Goal: Information Seeking & Learning: Learn about a topic

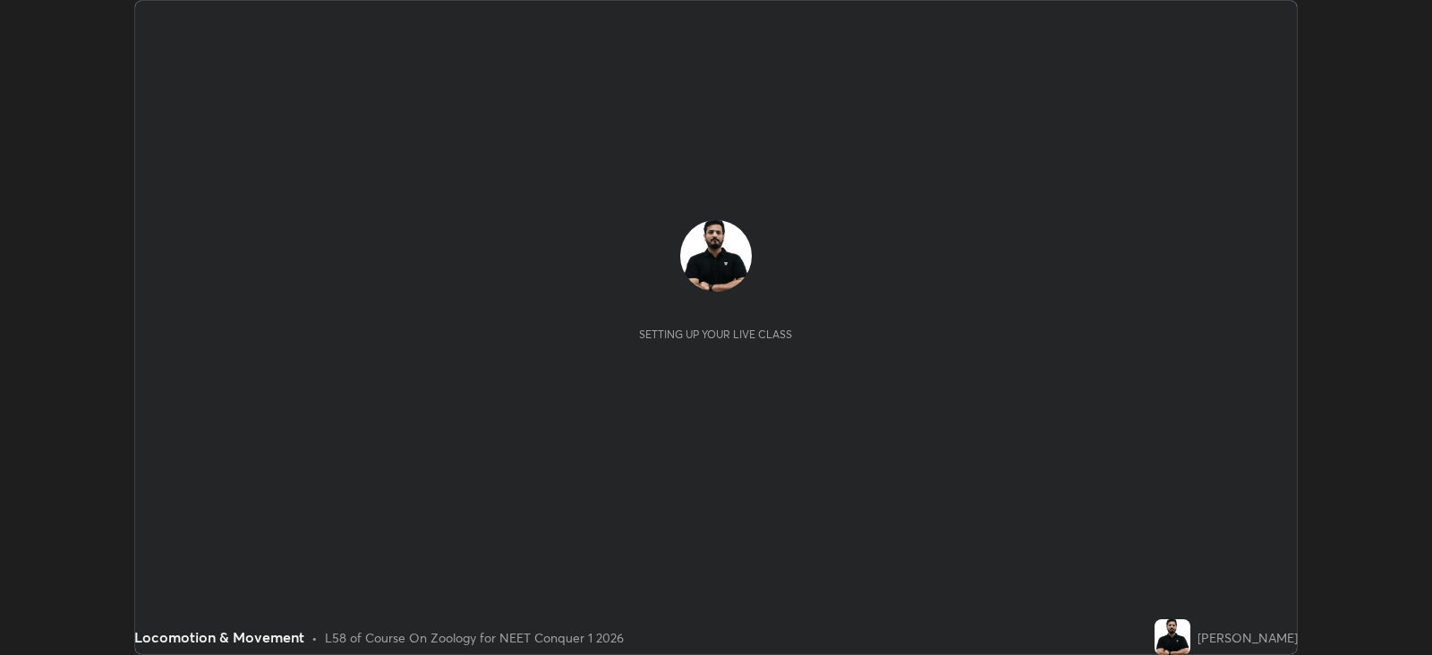
scroll to position [654, 1431]
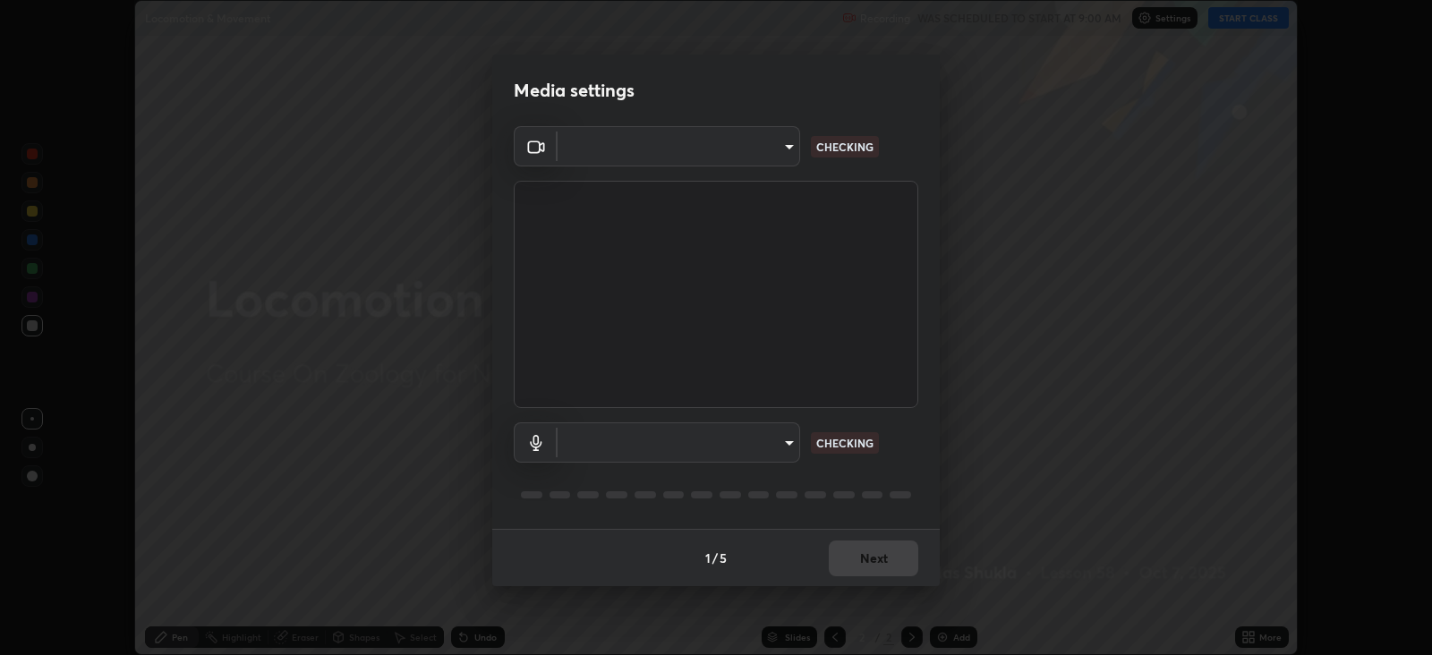
type input "db11550c6627cd1456fd7c992929e7e19338e9c76f4b1d491d27fd0e93a561d0"
type input "d805ff438e7078c1de71cb4717de75612b37844973a4f27df63e8d5766dad93f"
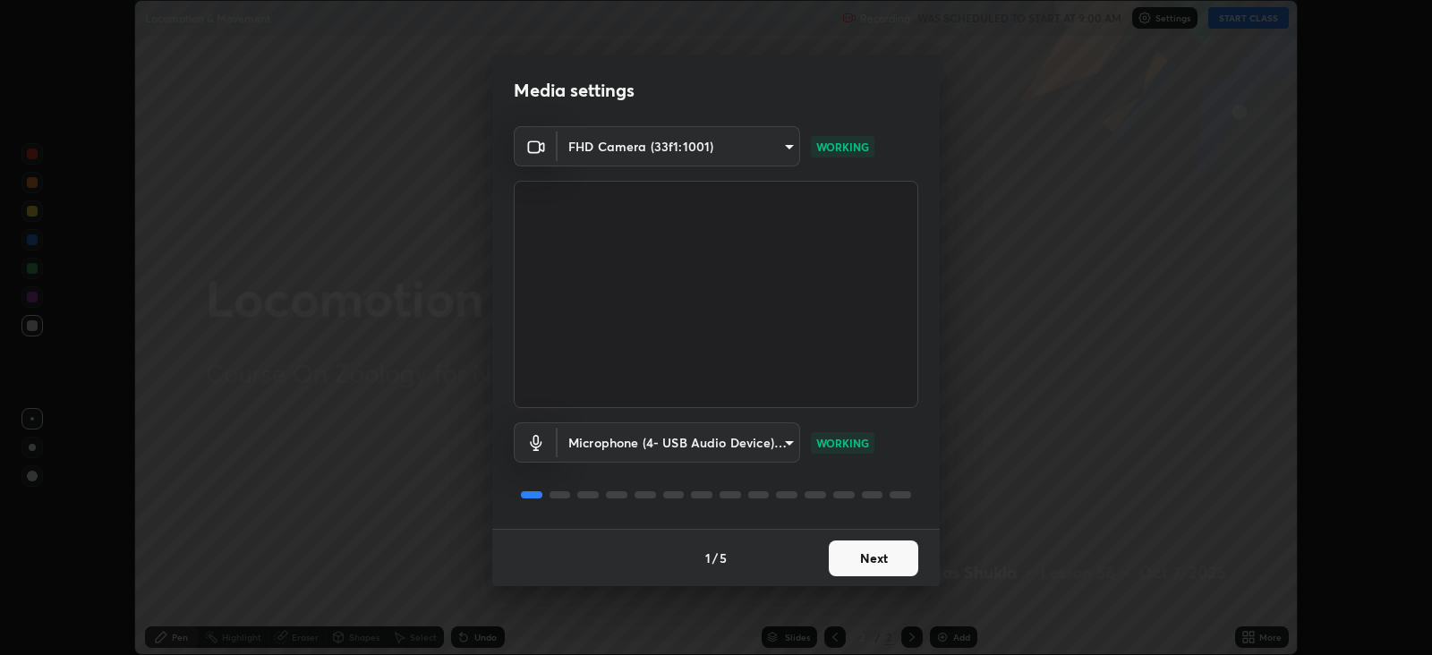
click at [891, 555] on button "Next" at bounding box center [873, 559] width 89 height 36
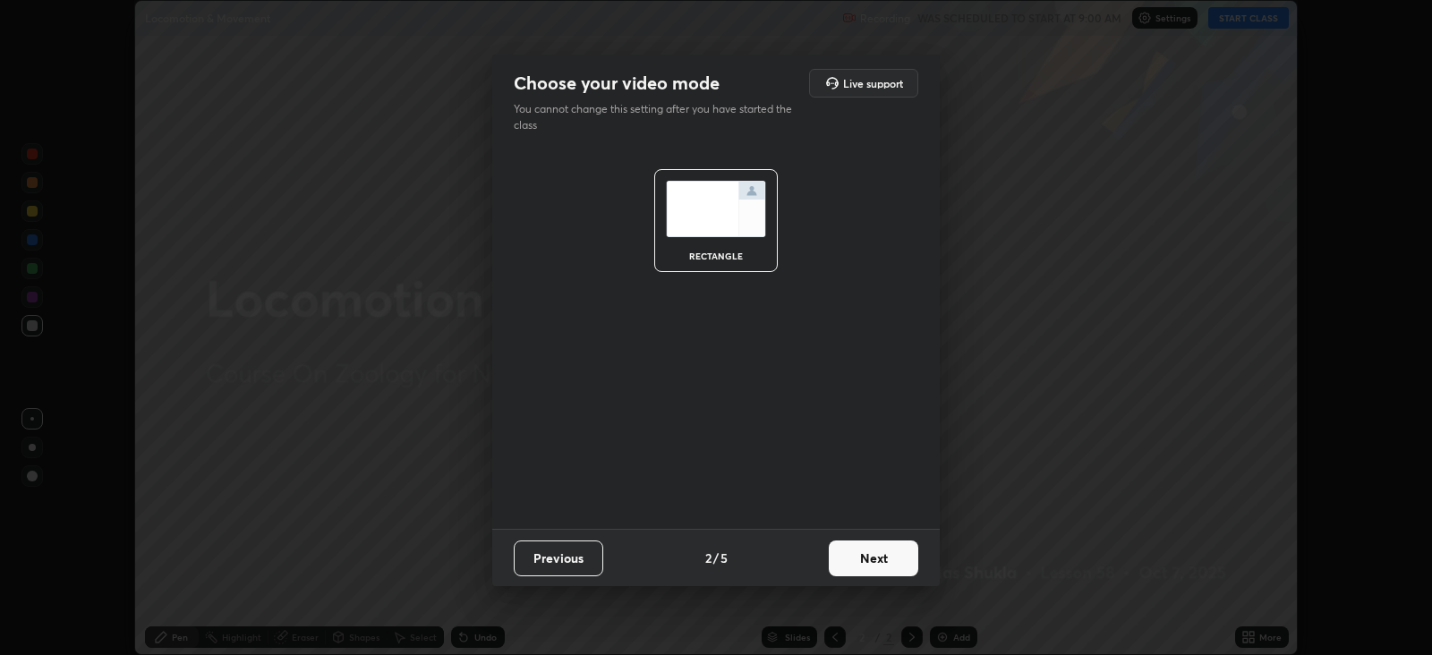
click at [888, 559] on button "Next" at bounding box center [873, 559] width 89 height 36
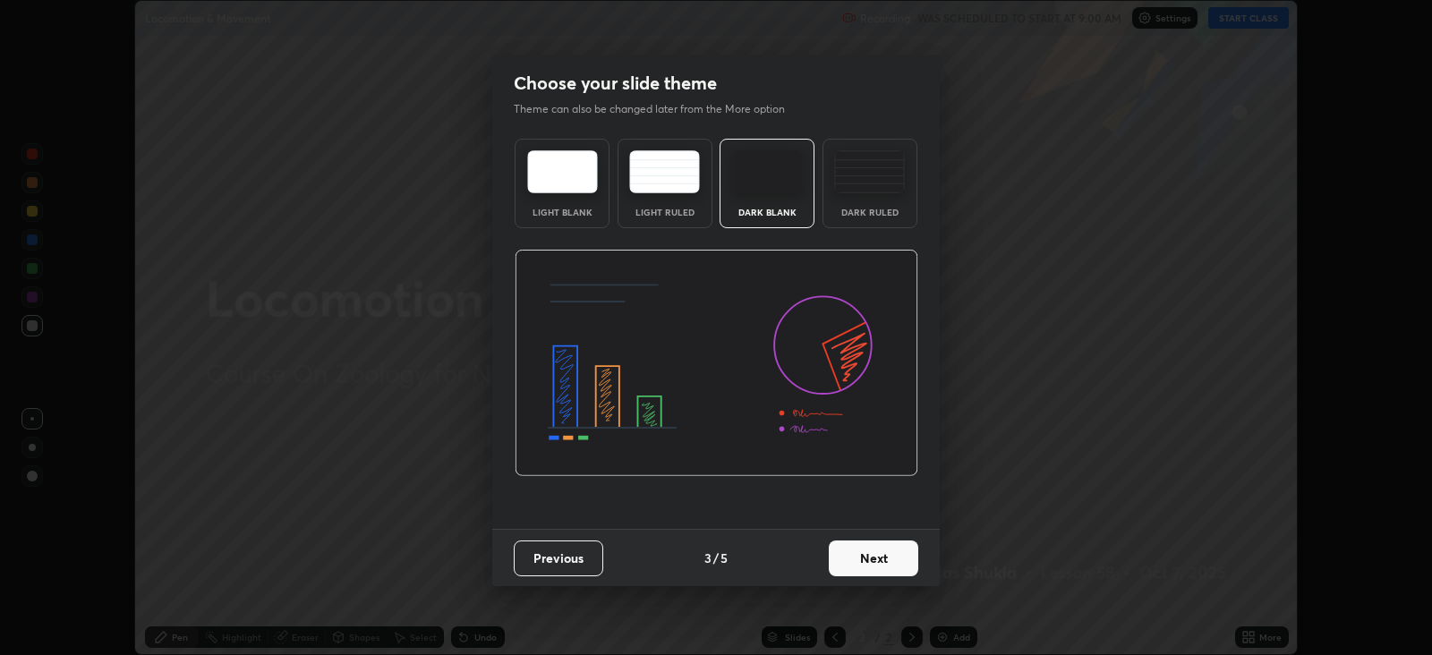
click at [893, 555] on button "Next" at bounding box center [873, 559] width 89 height 36
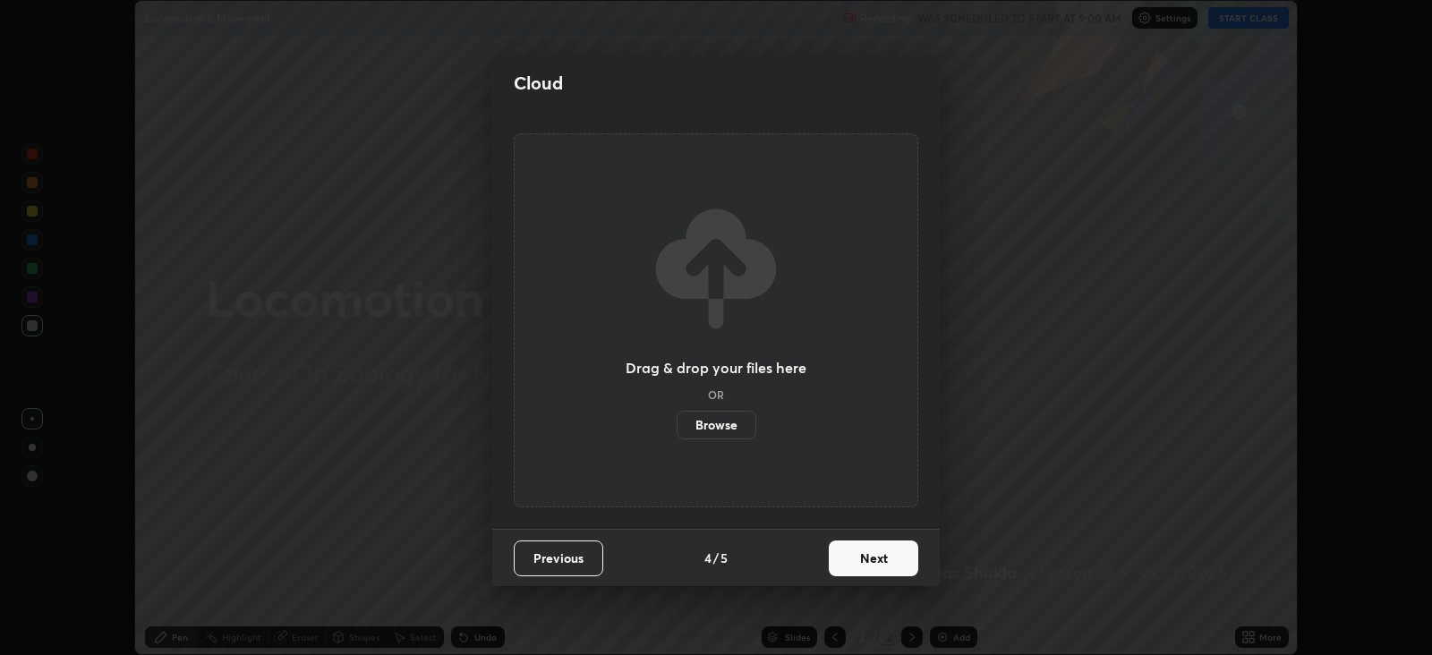
click at [896, 555] on button "Next" at bounding box center [873, 559] width 89 height 36
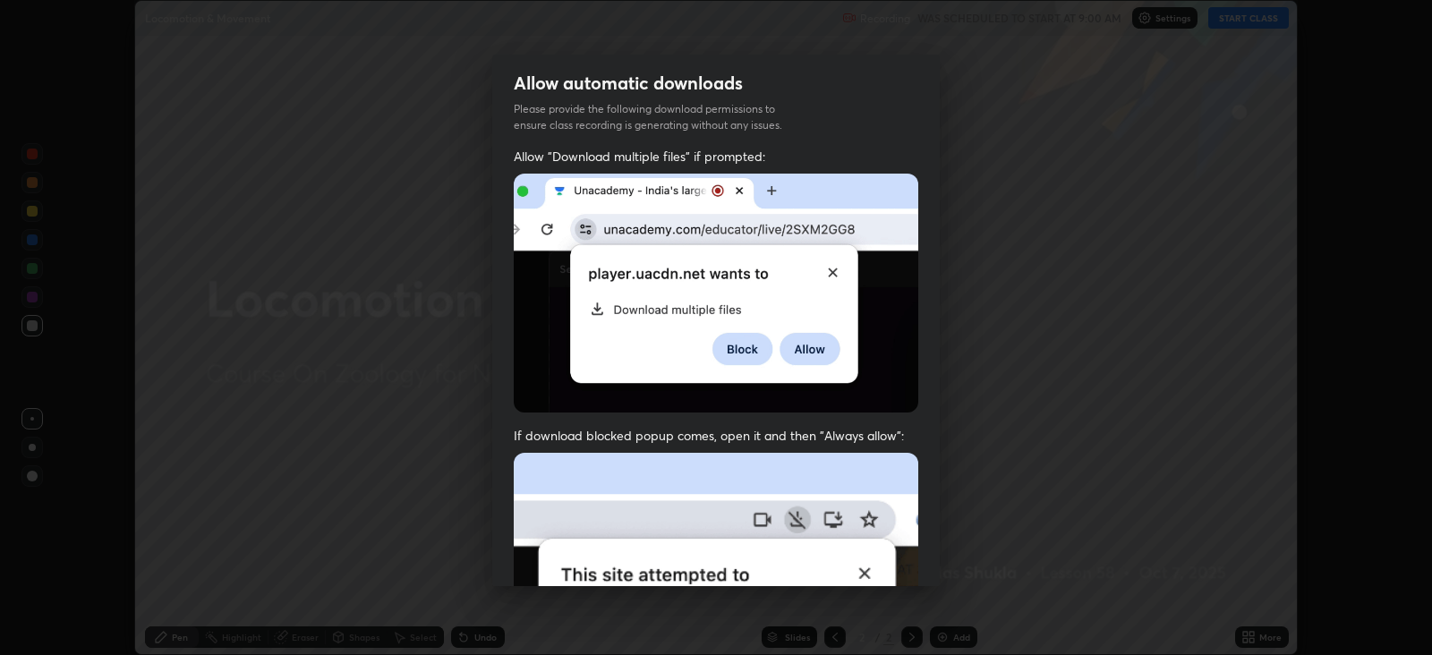
click at [898, 555] on img at bounding box center [716, 648] width 405 height 391
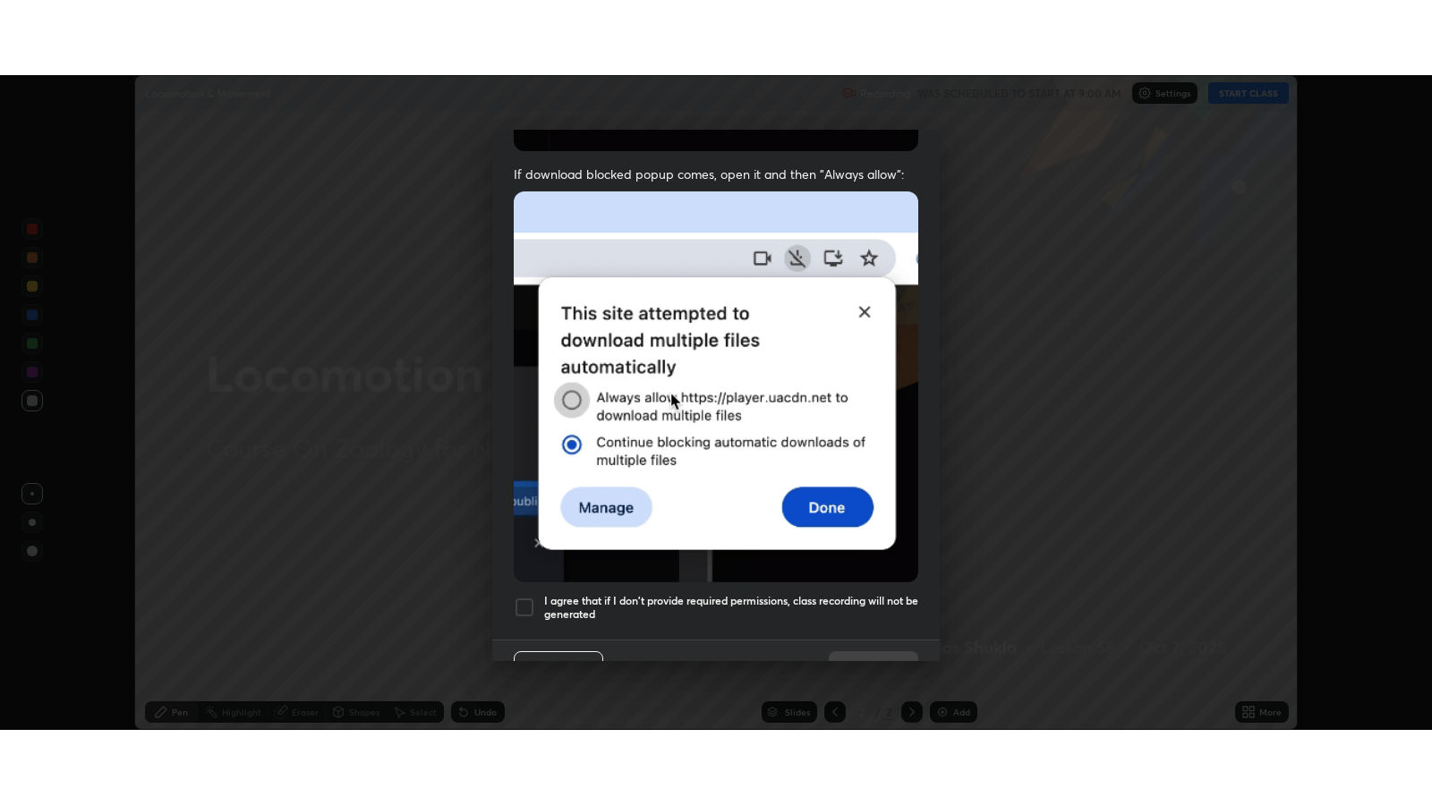
scroll to position [362, 0]
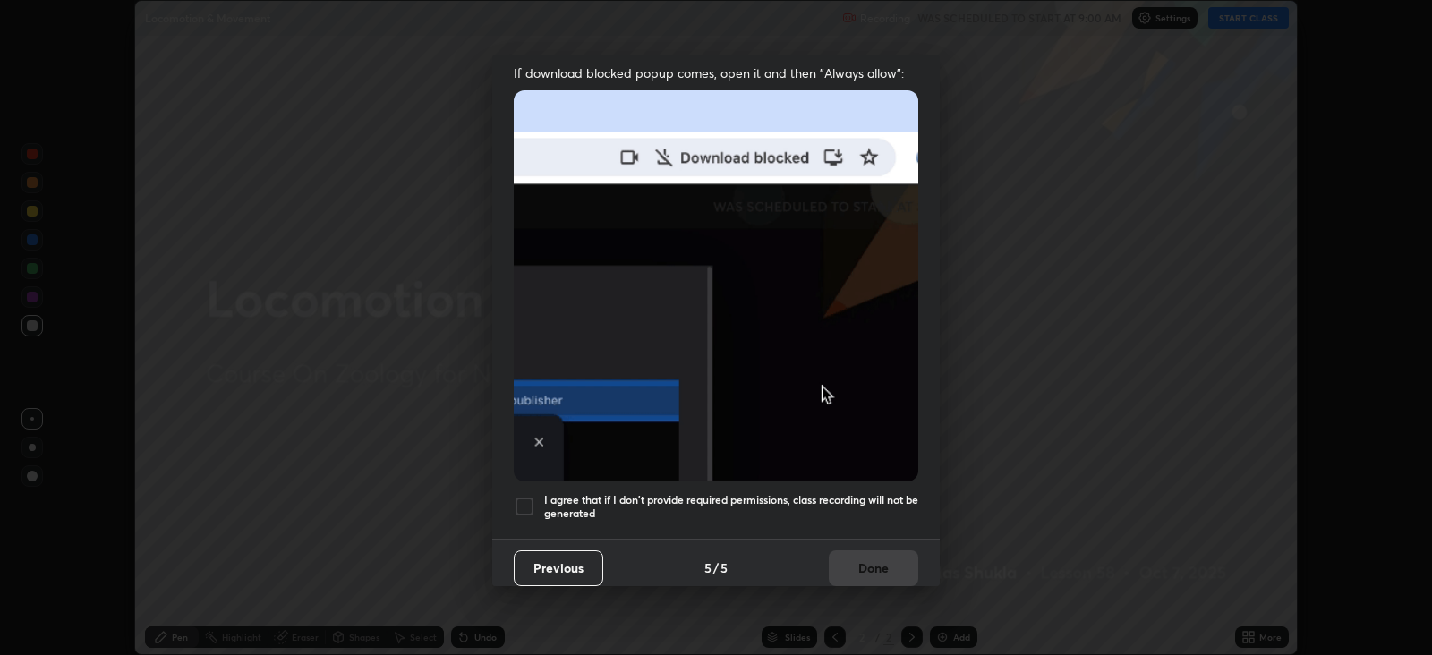
click at [886, 493] on h5 "I agree that if I don't provide required permissions, class recording will not …" at bounding box center [731, 507] width 374 height 28
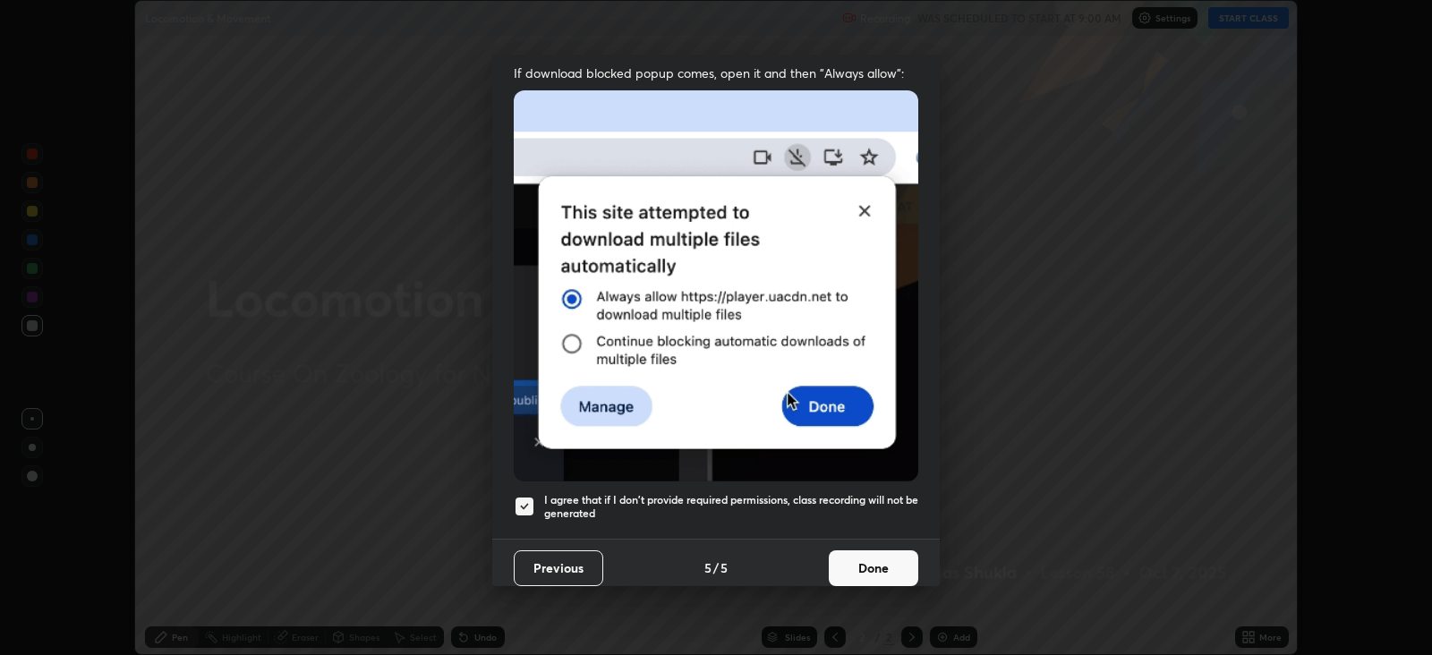
click at [877, 550] on button "Done" at bounding box center [873, 568] width 89 height 36
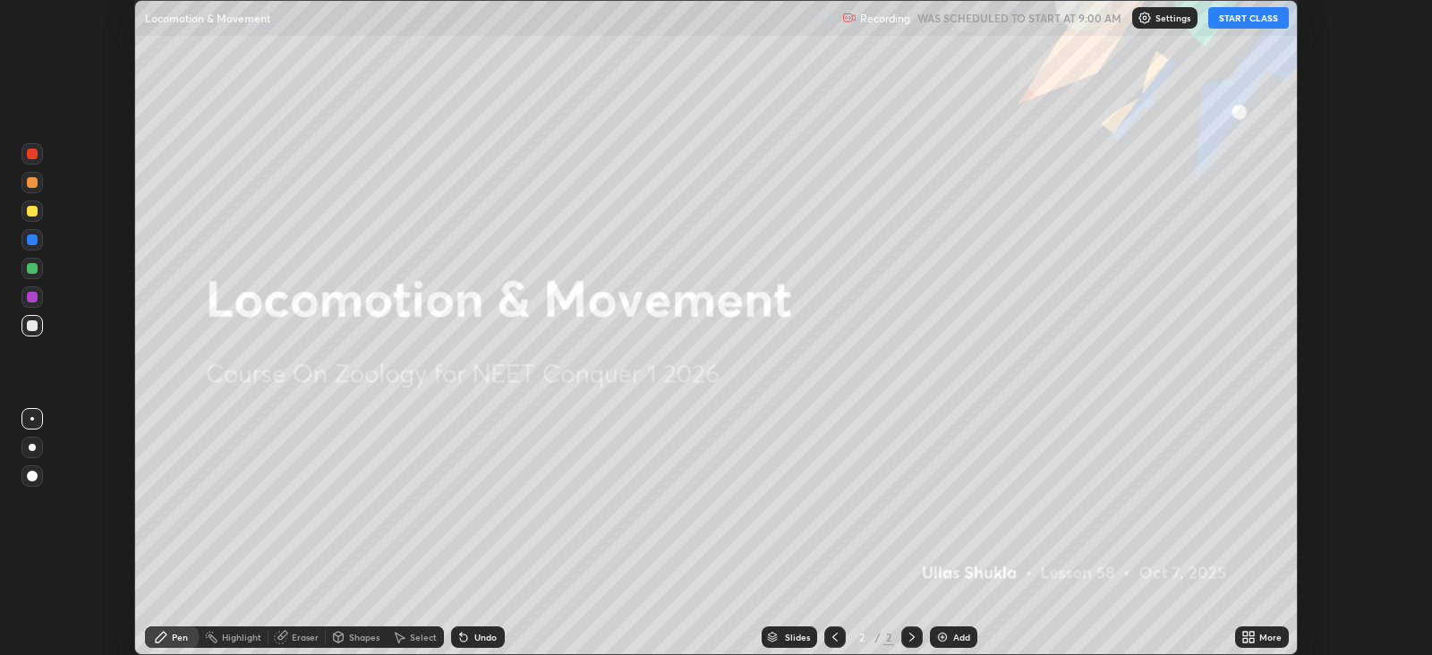
click at [1247, 19] on button "START CLASS" at bounding box center [1248, 17] width 81 height 21
click at [1267, 635] on div "More" at bounding box center [1270, 637] width 22 height 9
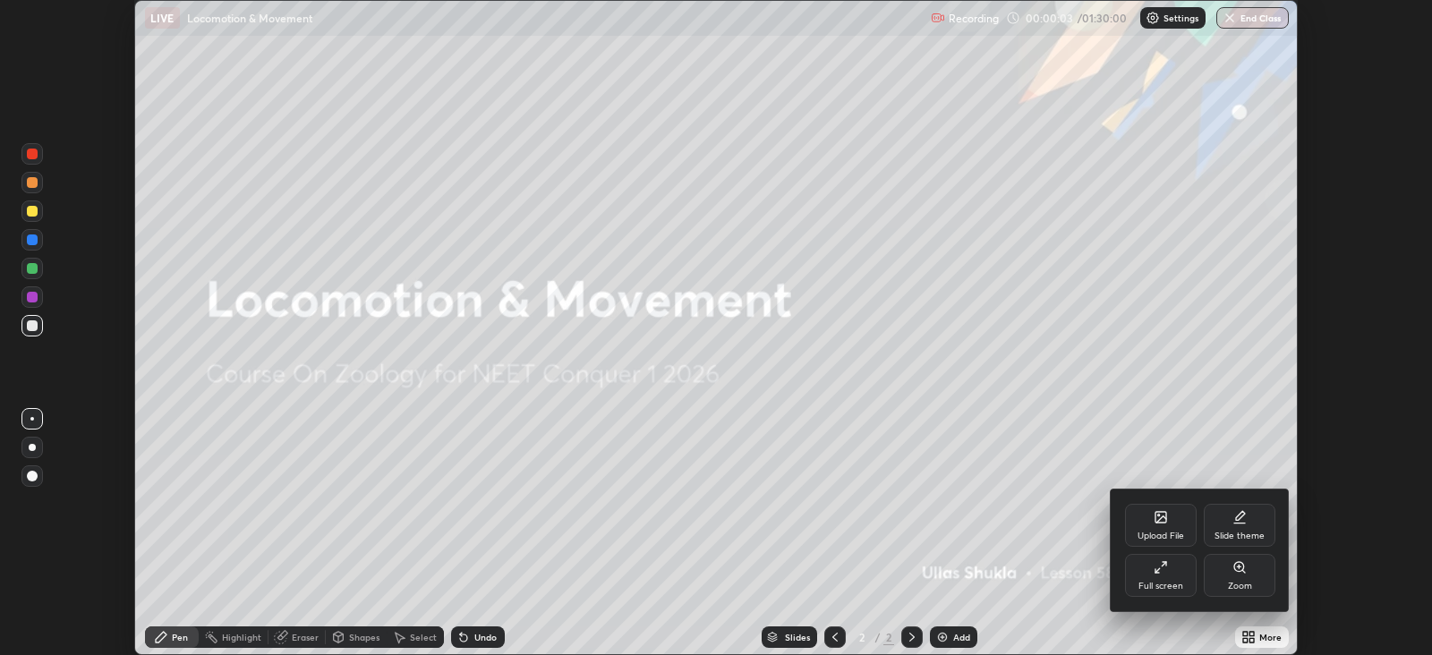
click at [1163, 577] on div "Full screen" at bounding box center [1161, 575] width 72 height 43
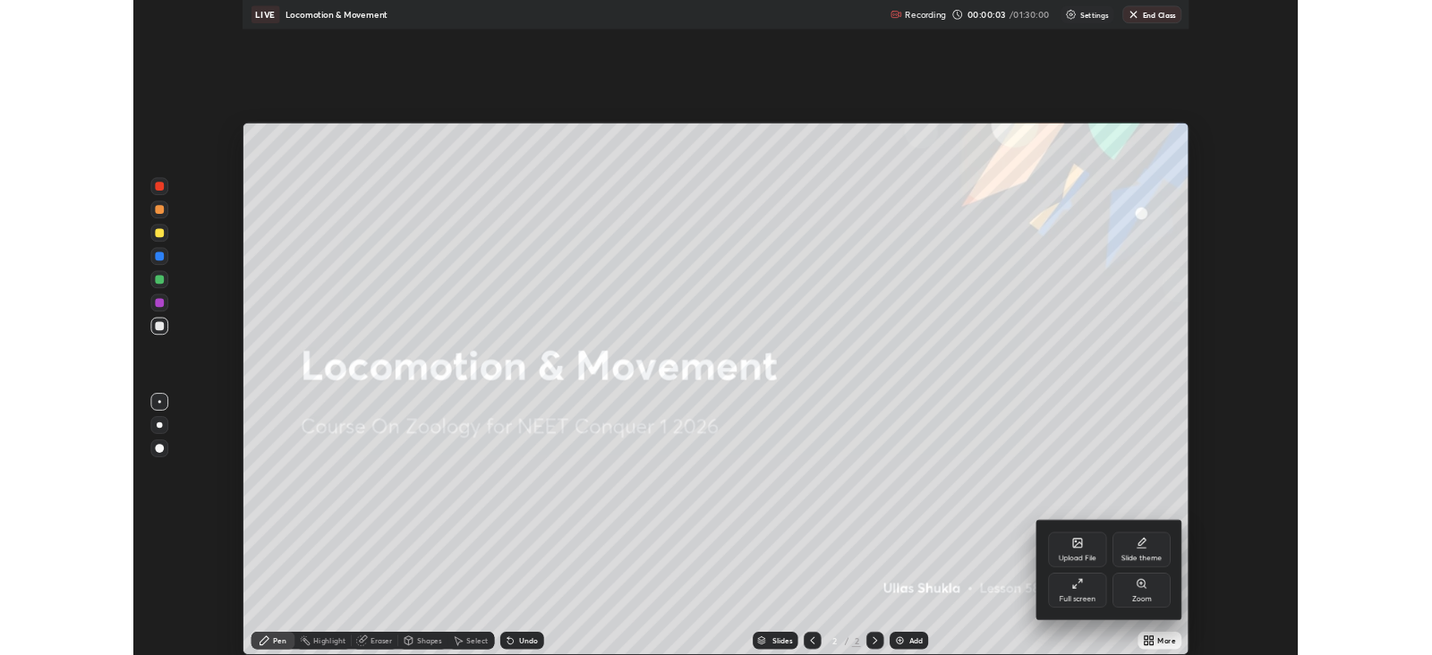
scroll to position [805, 1431]
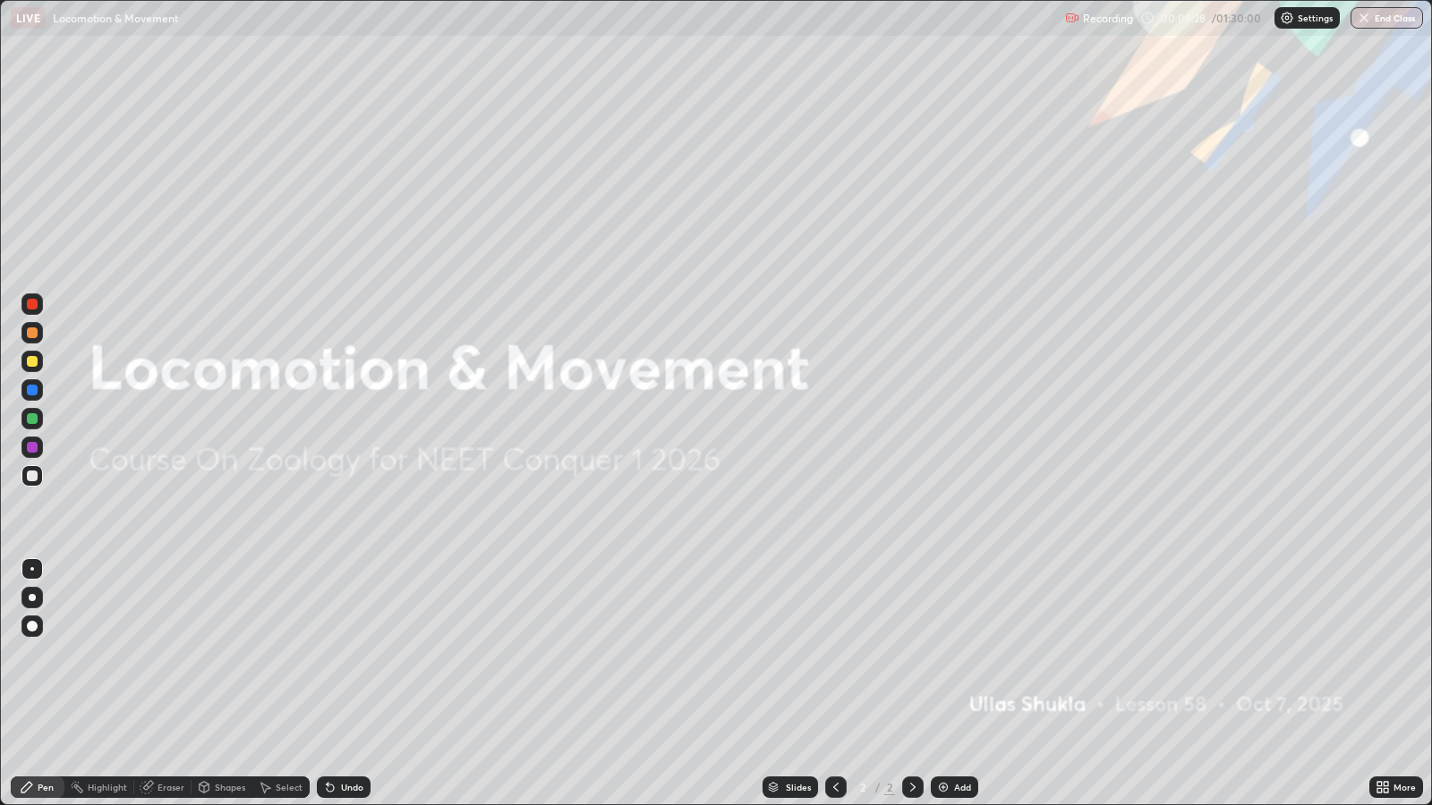
click at [959, 654] on div "Add" at bounding box center [962, 787] width 17 height 9
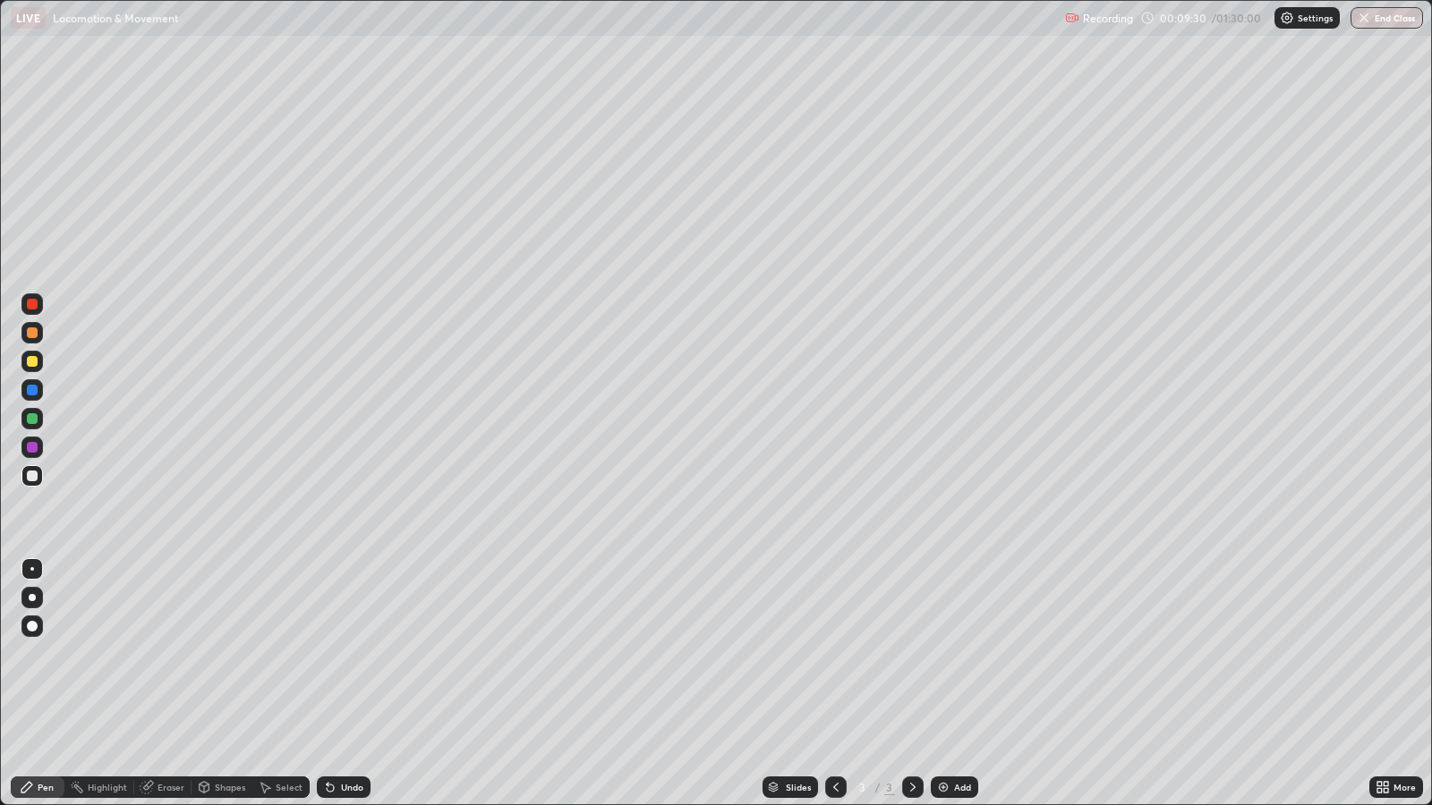
click at [36, 358] on div at bounding box center [32, 361] width 11 height 11
click at [31, 597] on div at bounding box center [32, 597] width 7 height 7
click at [960, 654] on div "Add" at bounding box center [954, 787] width 47 height 21
click at [37, 472] on div at bounding box center [31, 475] width 21 height 21
click at [36, 362] on div at bounding box center [32, 361] width 11 height 11
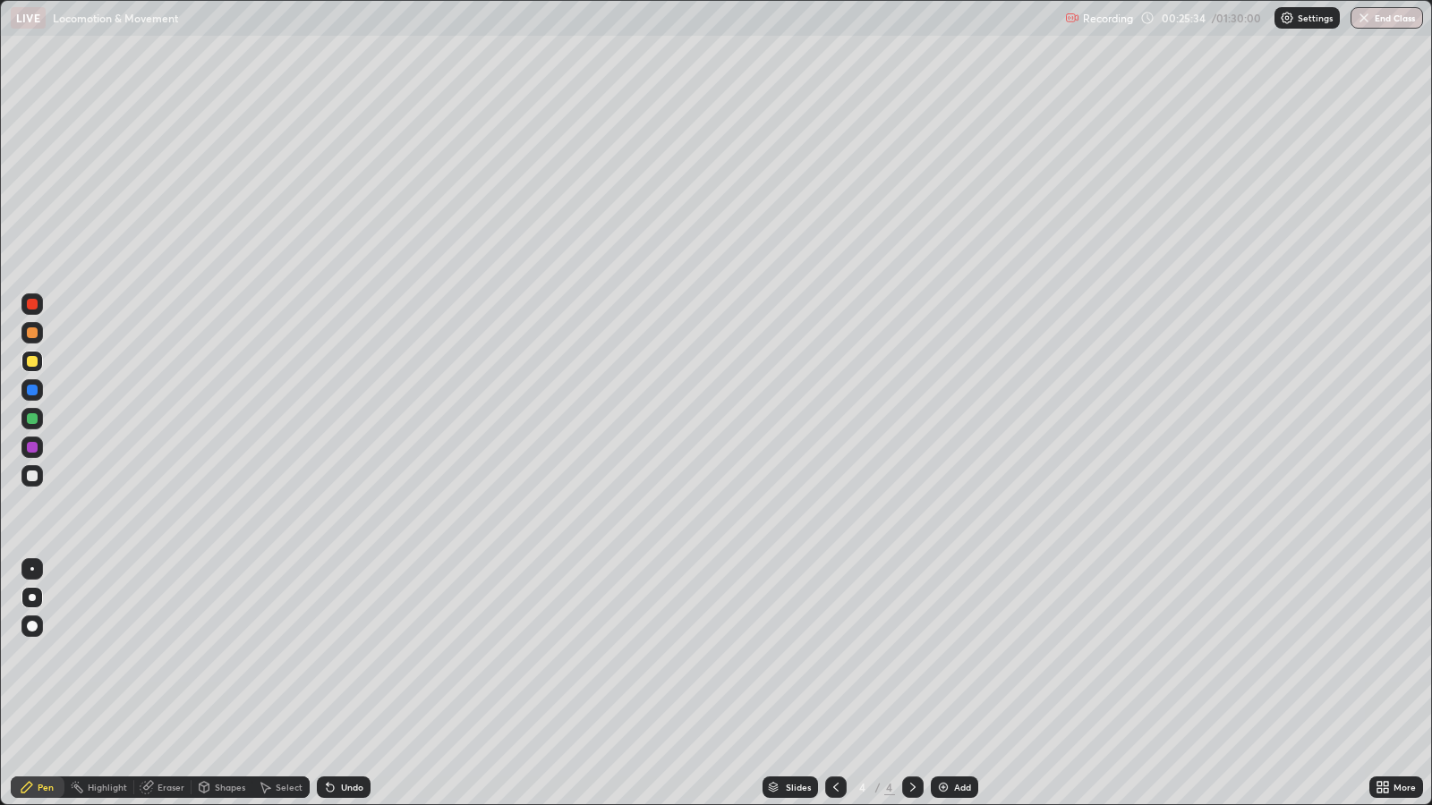
click at [351, 654] on div "Undo" at bounding box center [352, 787] width 22 height 9
click at [350, 654] on div "Undo" at bounding box center [352, 787] width 22 height 9
click at [33, 418] on div at bounding box center [32, 418] width 11 height 11
click at [36, 479] on div at bounding box center [32, 476] width 11 height 11
click at [956, 654] on div "Add" at bounding box center [962, 787] width 17 height 9
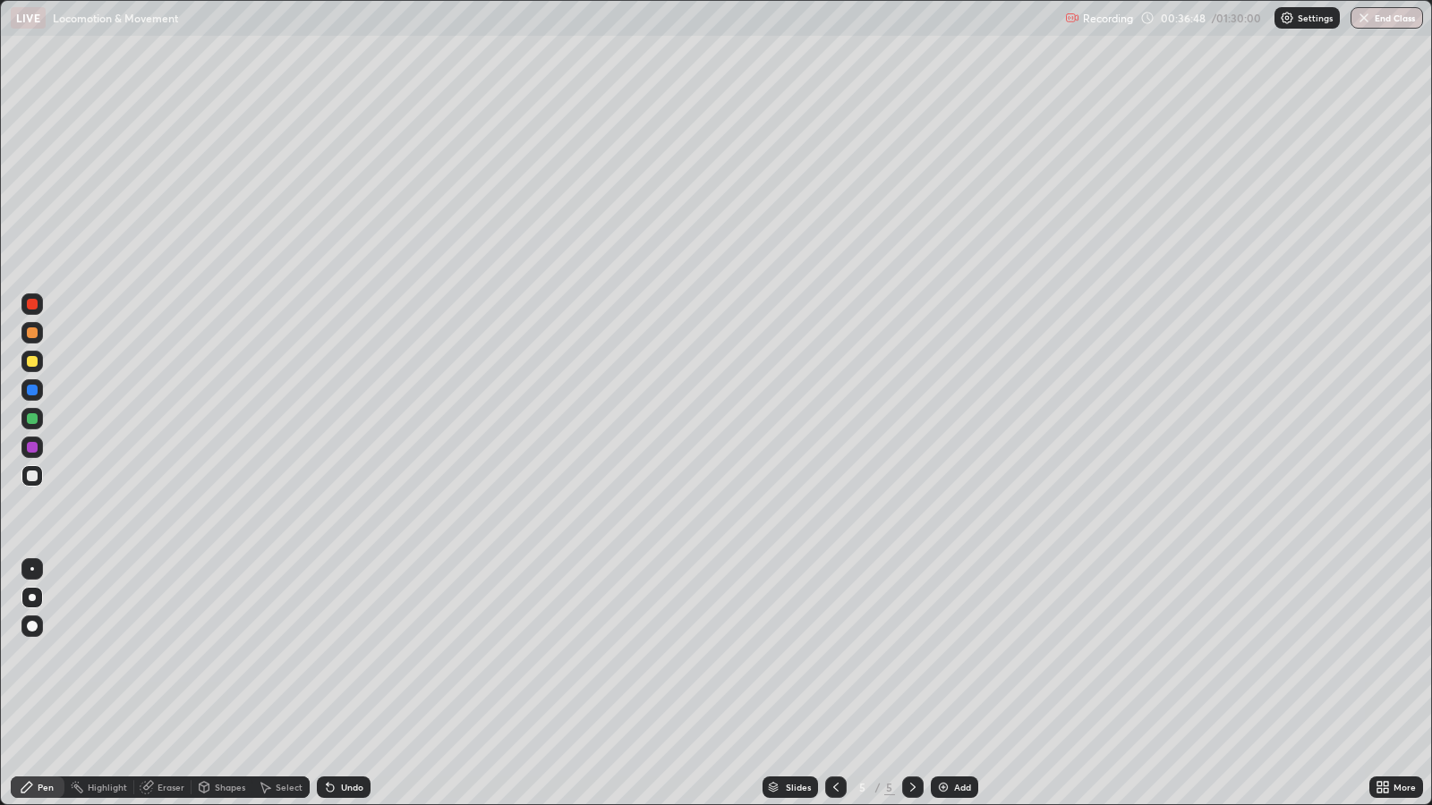
click at [30, 420] on div at bounding box center [32, 418] width 11 height 11
click at [950, 654] on div "Add" at bounding box center [954, 787] width 47 height 21
click at [833, 654] on icon at bounding box center [836, 787] width 14 height 14
click at [910, 654] on icon at bounding box center [913, 787] width 14 height 14
click at [31, 476] on div at bounding box center [32, 476] width 11 height 11
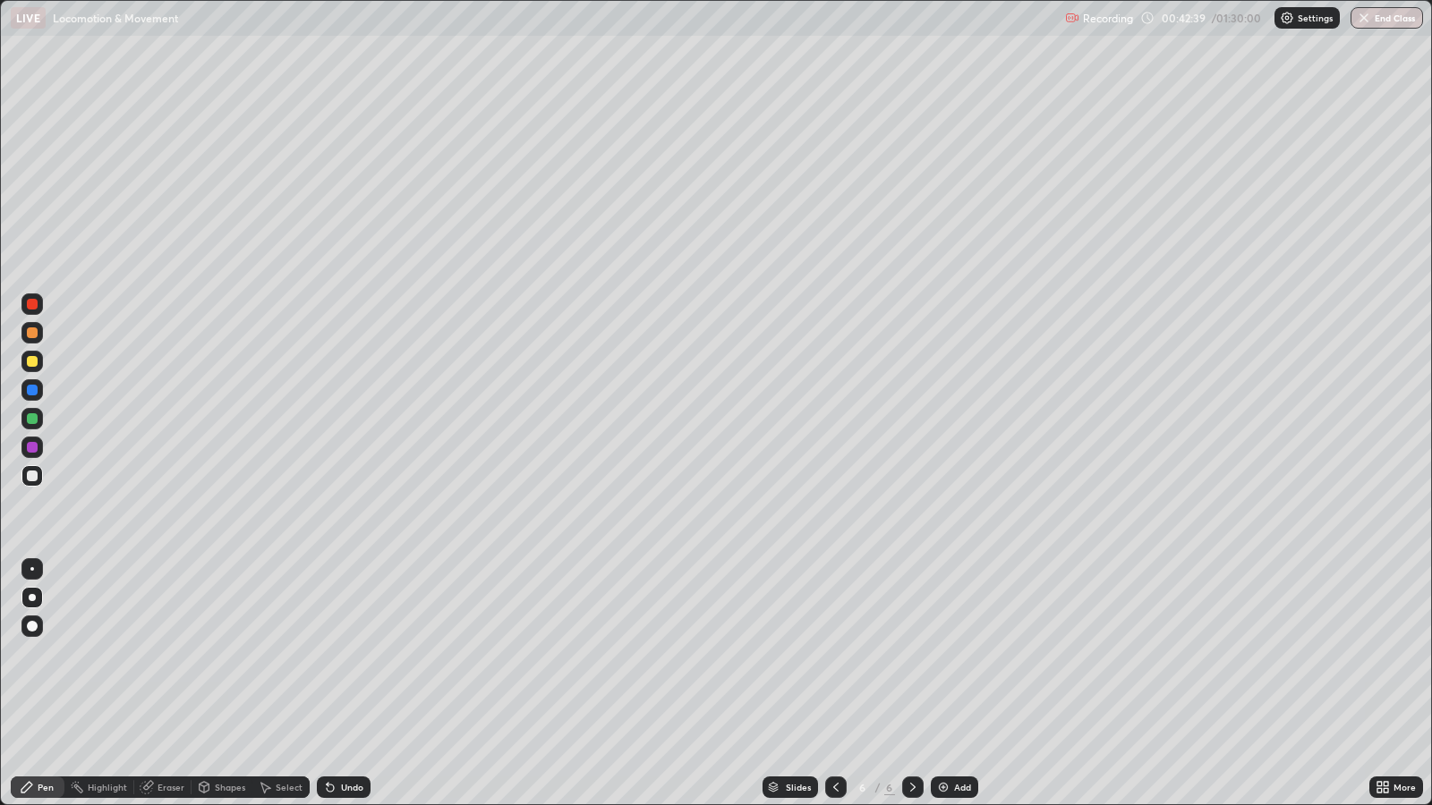
click at [954, 654] on div "Add" at bounding box center [962, 787] width 17 height 9
click at [164, 654] on div "Eraser" at bounding box center [171, 787] width 27 height 9
click at [49, 654] on div "Pen" at bounding box center [46, 787] width 16 height 9
click at [354, 654] on div "Undo" at bounding box center [352, 787] width 22 height 9
click at [357, 654] on div "Undo" at bounding box center [352, 787] width 22 height 9
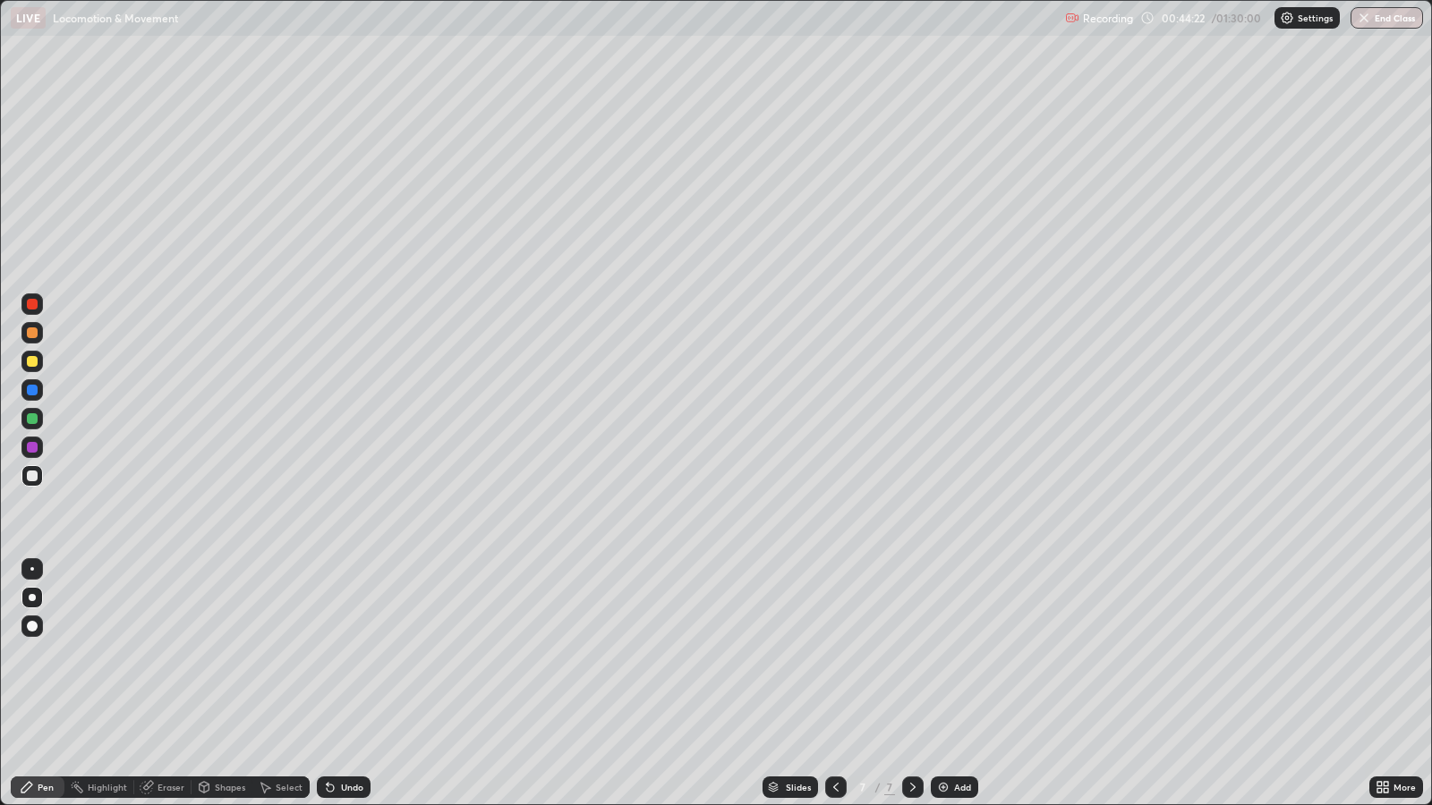
click at [357, 654] on div "Undo" at bounding box center [352, 787] width 22 height 9
click at [353, 654] on div "Undo" at bounding box center [352, 787] width 22 height 9
click at [354, 654] on div "Undo" at bounding box center [352, 787] width 22 height 9
click at [349, 654] on div "Undo" at bounding box center [352, 787] width 22 height 9
click at [350, 654] on div "Undo" at bounding box center [352, 787] width 22 height 9
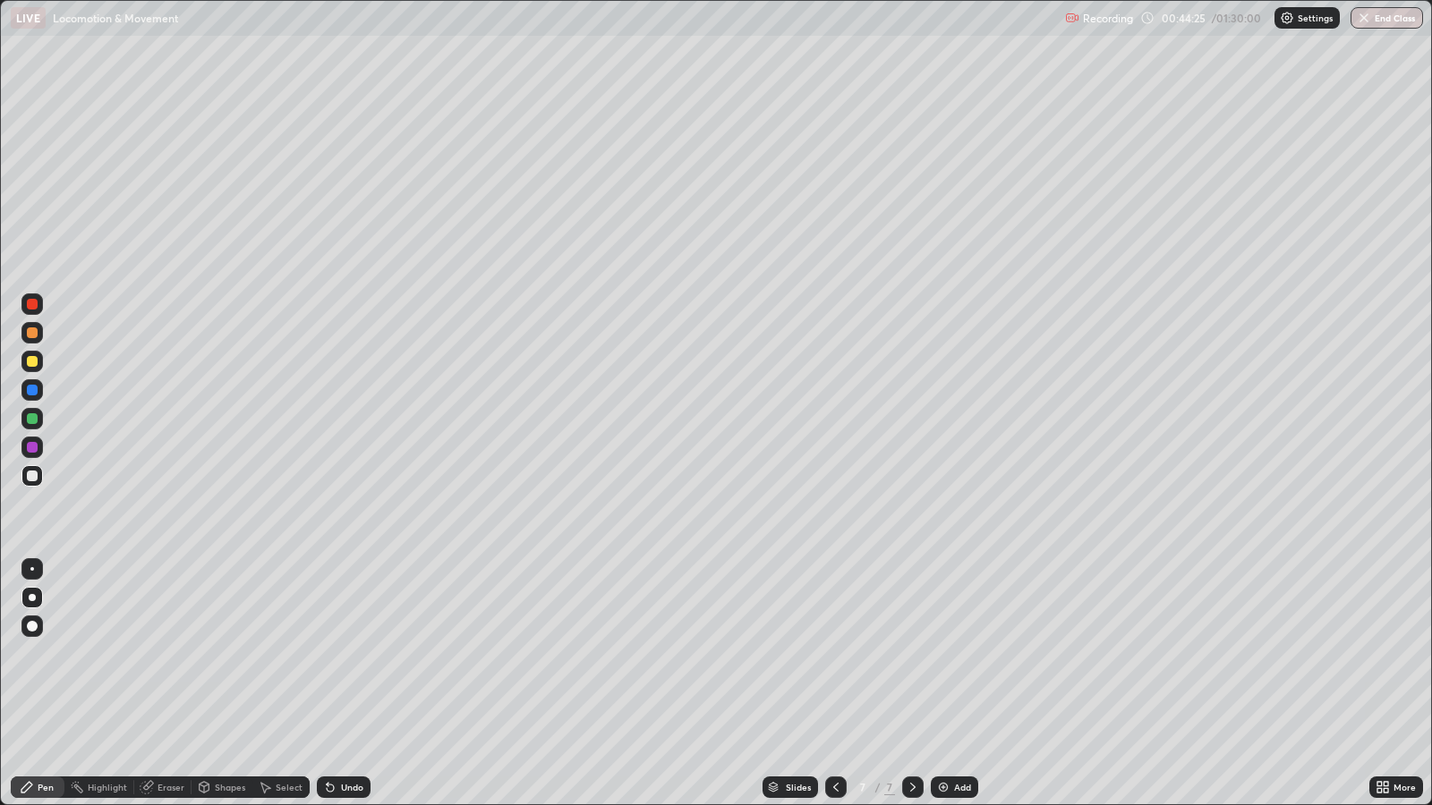
click at [348, 654] on div "Undo" at bounding box center [352, 787] width 22 height 9
click at [36, 362] on div at bounding box center [32, 361] width 11 height 11
click at [33, 479] on div at bounding box center [32, 476] width 11 height 11
click at [160, 654] on div "Eraser" at bounding box center [171, 787] width 27 height 9
click at [46, 654] on div "Pen" at bounding box center [46, 787] width 16 height 9
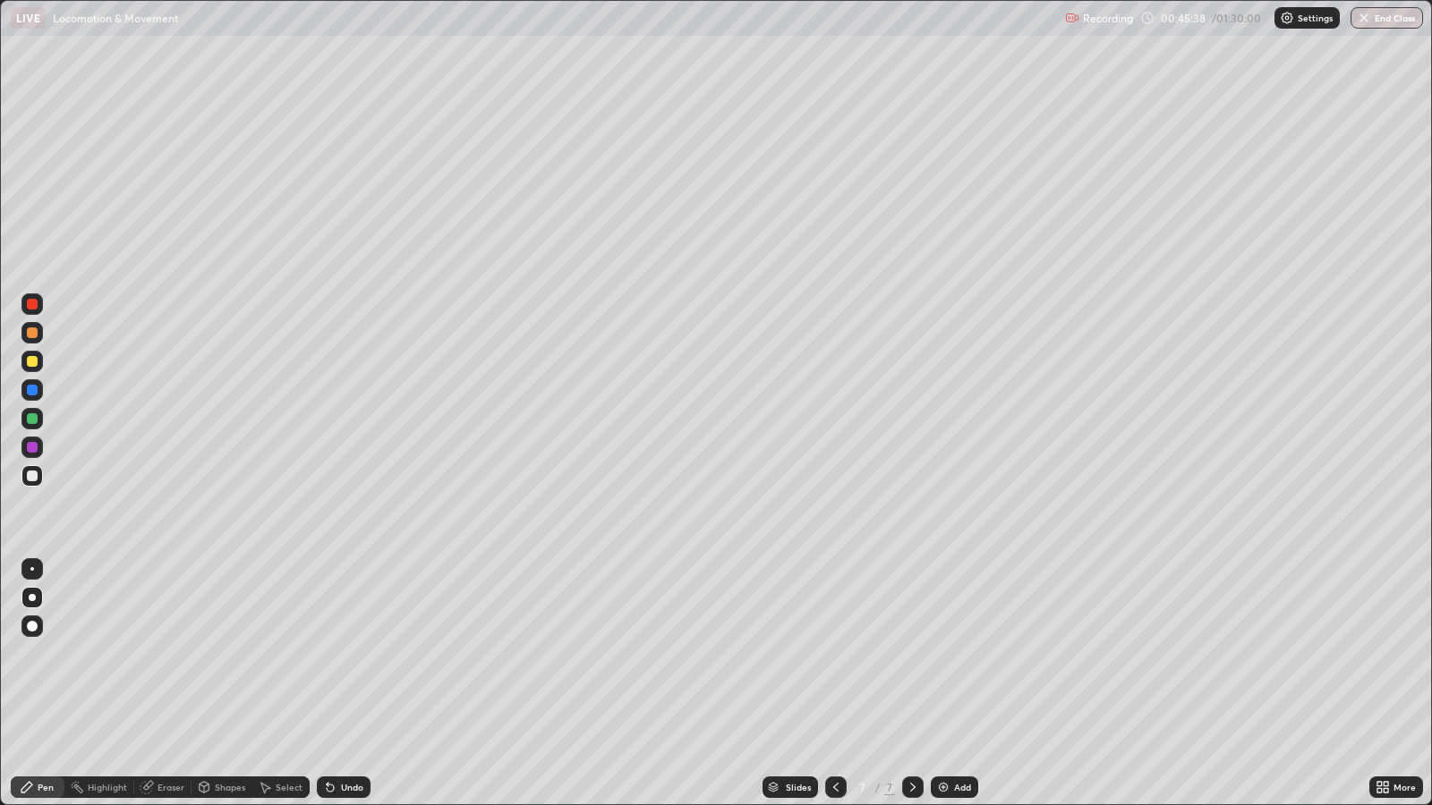
click at [33, 421] on div at bounding box center [32, 418] width 11 height 11
click at [31, 474] on div at bounding box center [32, 476] width 11 height 11
click at [35, 360] on div at bounding box center [32, 361] width 11 height 11
click at [31, 475] on div at bounding box center [32, 476] width 11 height 11
click at [327, 654] on icon at bounding box center [328, 784] width 2 height 2
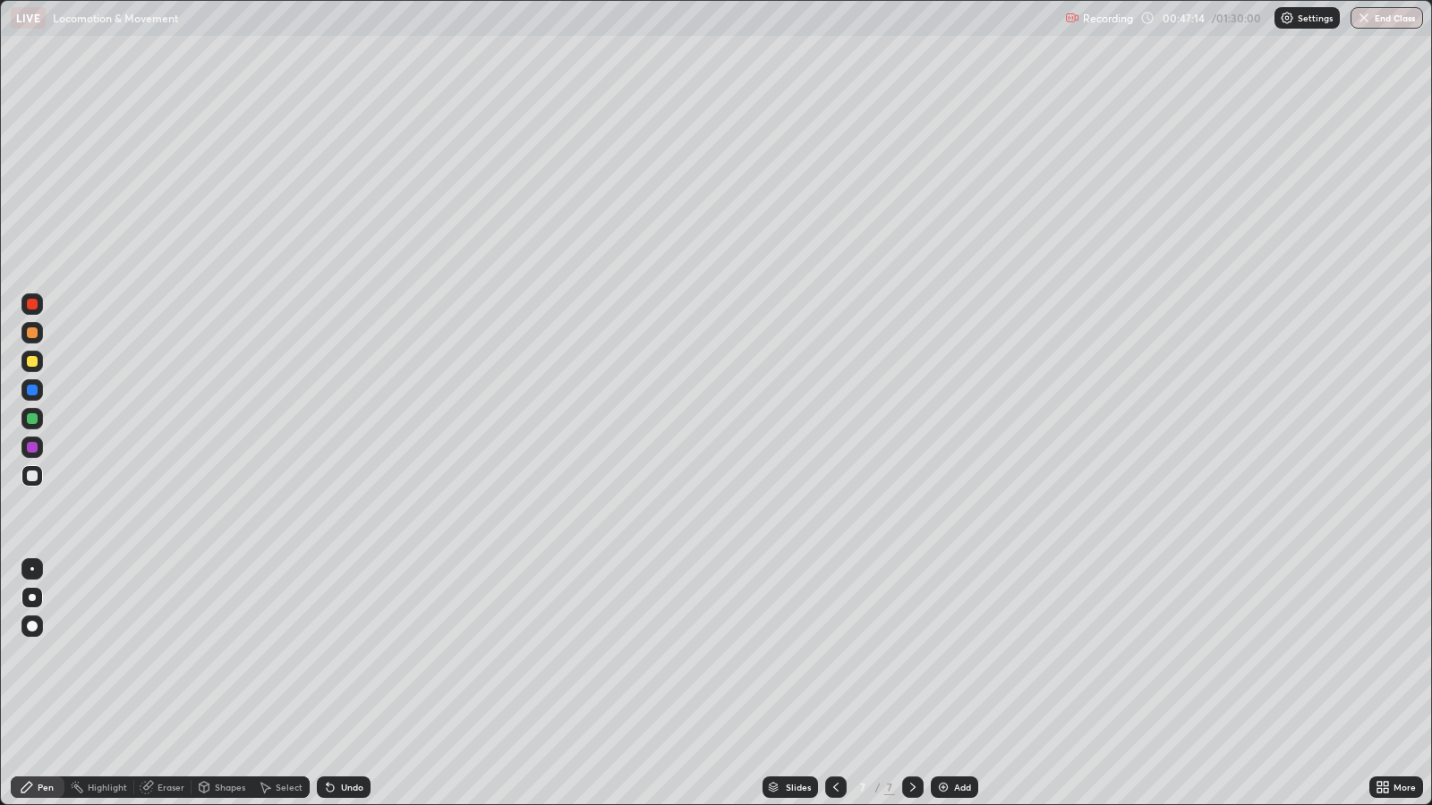
click at [327, 654] on icon at bounding box center [328, 784] width 2 height 2
click at [956, 654] on div "Add" at bounding box center [962, 787] width 17 height 9
click at [31, 568] on div at bounding box center [32, 569] width 4 height 4
click at [354, 654] on div "Undo" at bounding box center [352, 787] width 22 height 9
click at [956, 654] on div "Add" at bounding box center [962, 787] width 17 height 9
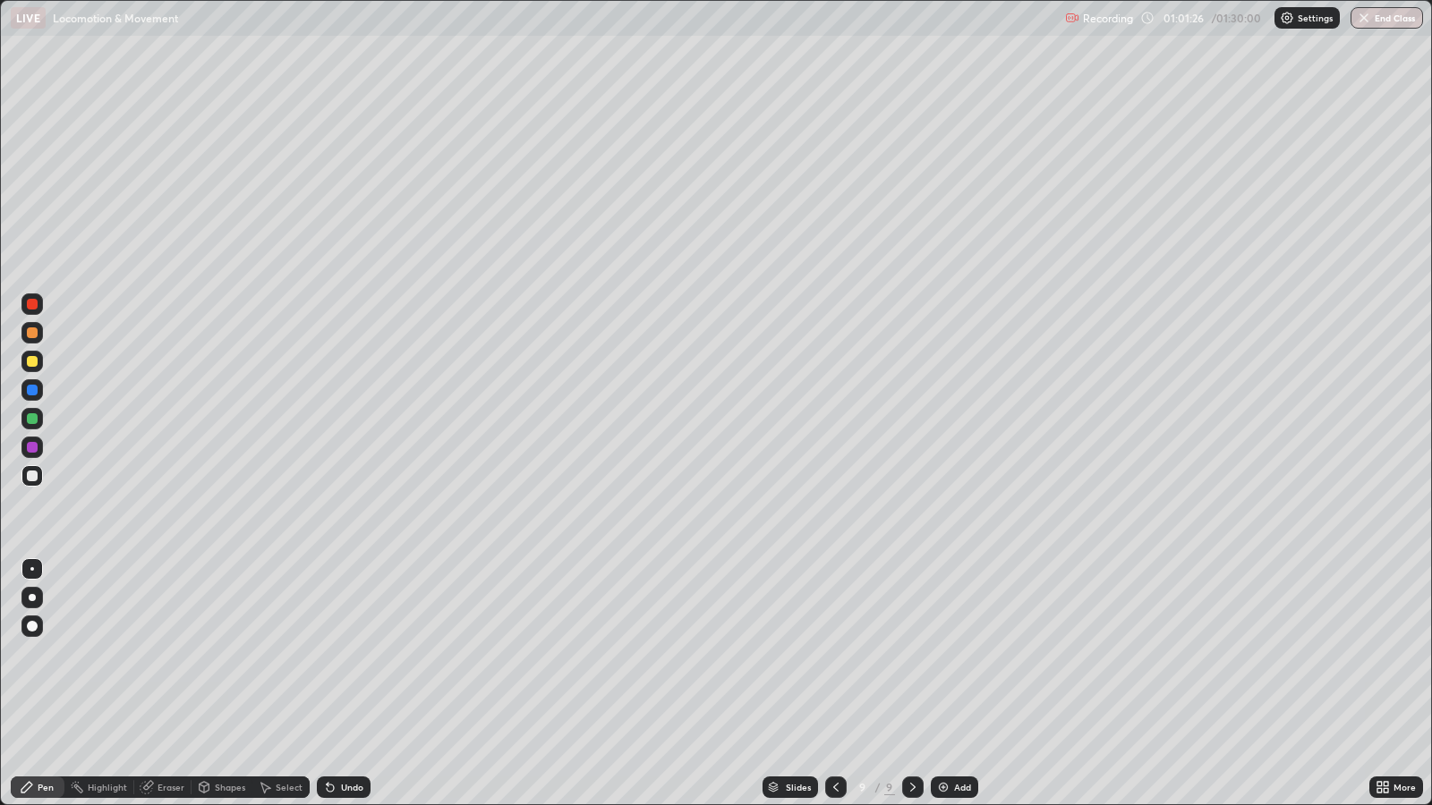
click at [30, 596] on div at bounding box center [32, 597] width 7 height 7
click at [36, 418] on div at bounding box center [32, 418] width 11 height 11
click at [36, 358] on div at bounding box center [32, 361] width 11 height 11
click at [35, 409] on div at bounding box center [31, 418] width 21 height 21
click at [36, 472] on div at bounding box center [32, 476] width 11 height 11
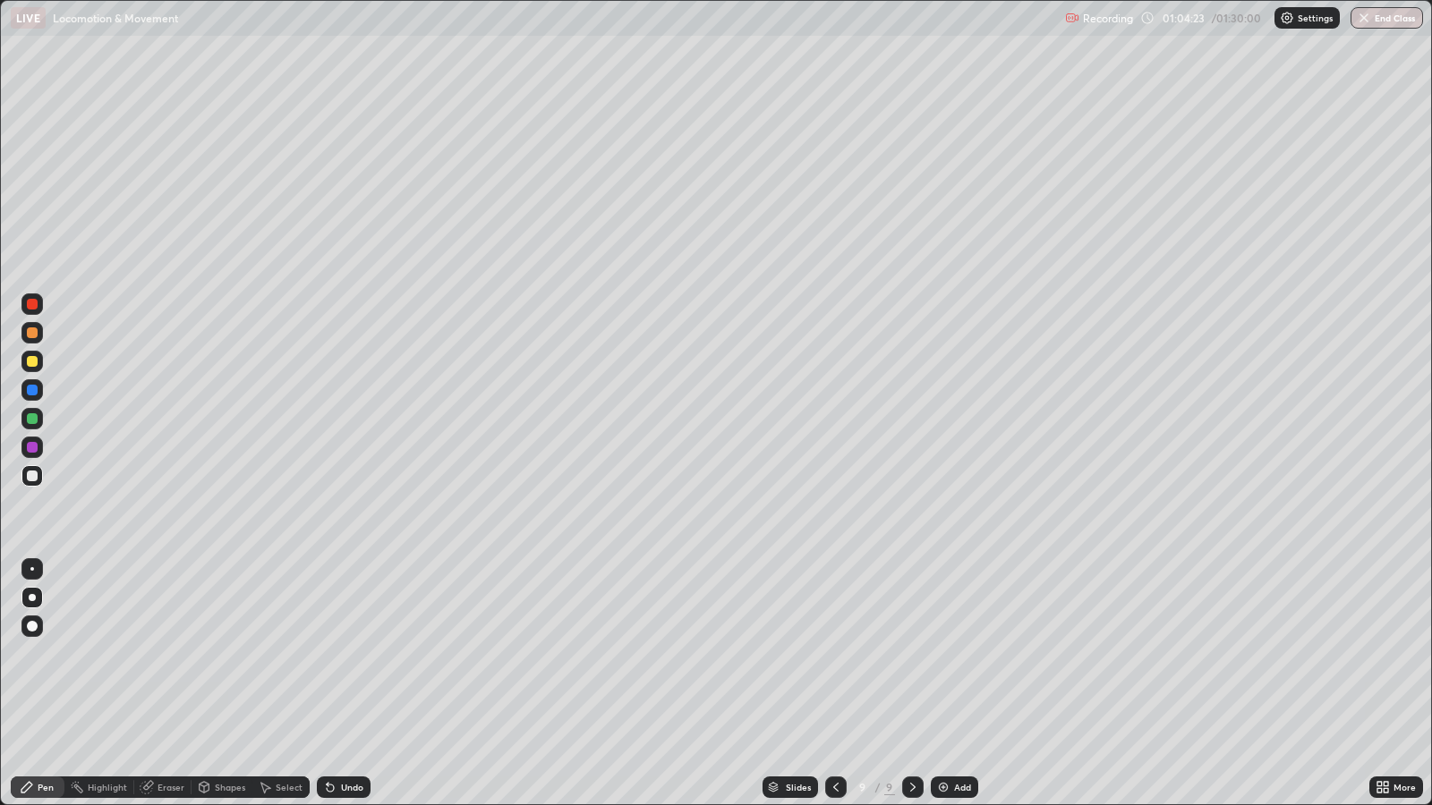
click at [37, 337] on div at bounding box center [31, 332] width 21 height 21
click at [36, 477] on div at bounding box center [32, 476] width 11 height 11
click at [960, 654] on div "Add" at bounding box center [962, 787] width 17 height 9
click at [357, 654] on div "Undo" at bounding box center [352, 787] width 22 height 9
click at [355, 654] on div "Undo" at bounding box center [344, 787] width 54 height 21
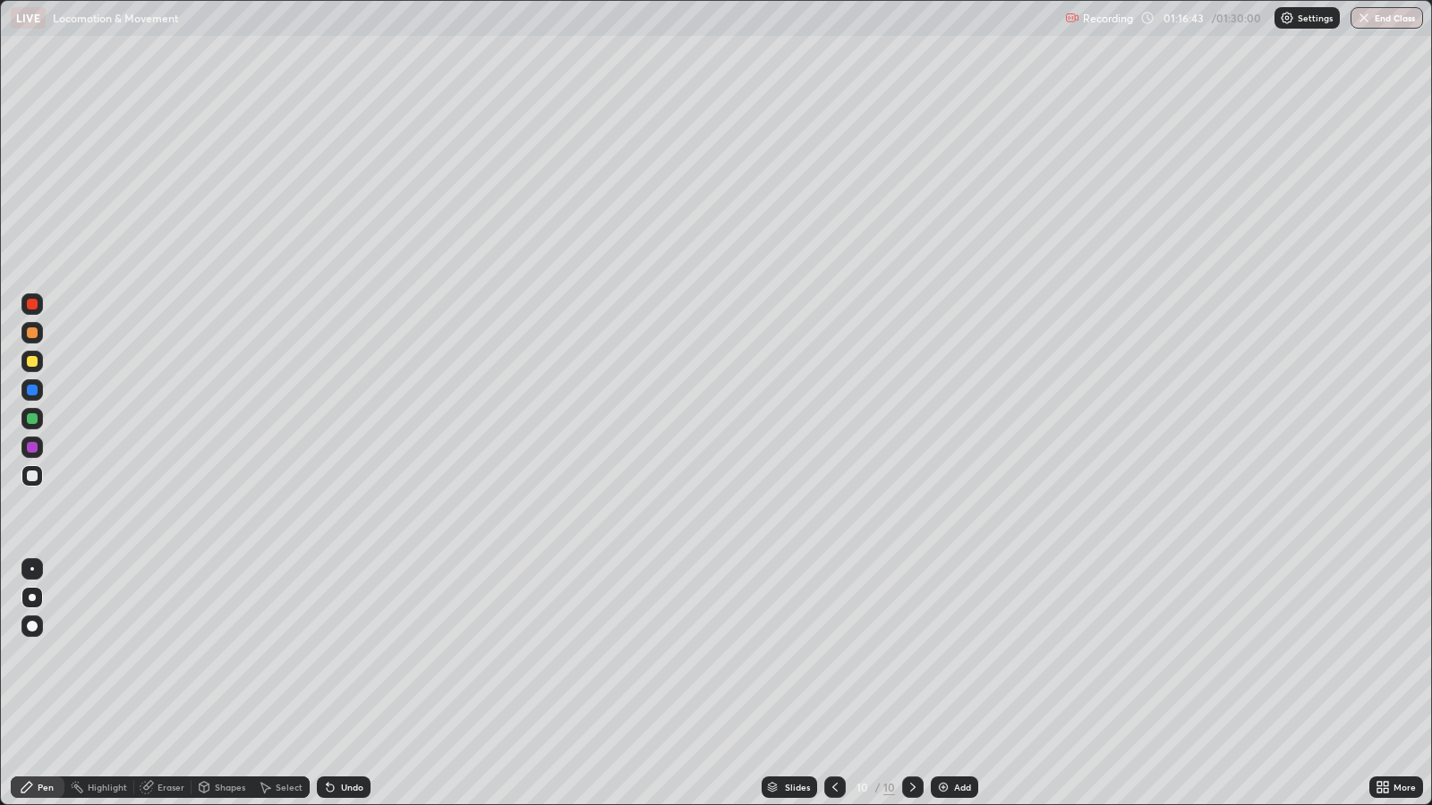
click at [956, 654] on div "Add" at bounding box center [962, 787] width 17 height 9
click at [838, 654] on icon at bounding box center [836, 787] width 14 height 14
click at [833, 654] on icon at bounding box center [836, 787] width 14 height 14
click at [341, 654] on div "Undo" at bounding box center [352, 787] width 22 height 9
click at [916, 654] on icon at bounding box center [913, 787] width 14 height 14
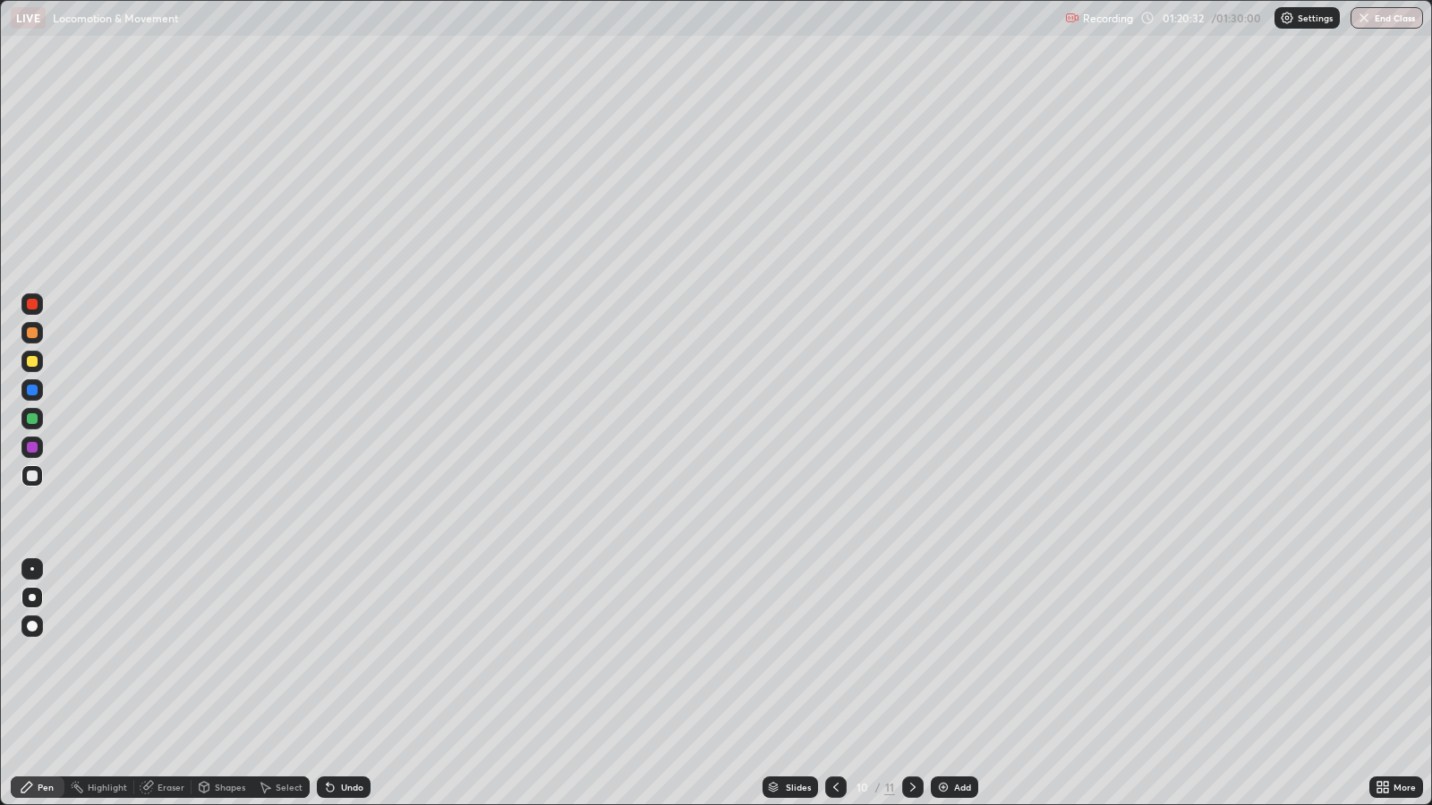
click at [910, 654] on icon at bounding box center [913, 787] width 14 height 14
click at [1377, 20] on button "End Class" at bounding box center [1387, 17] width 71 height 21
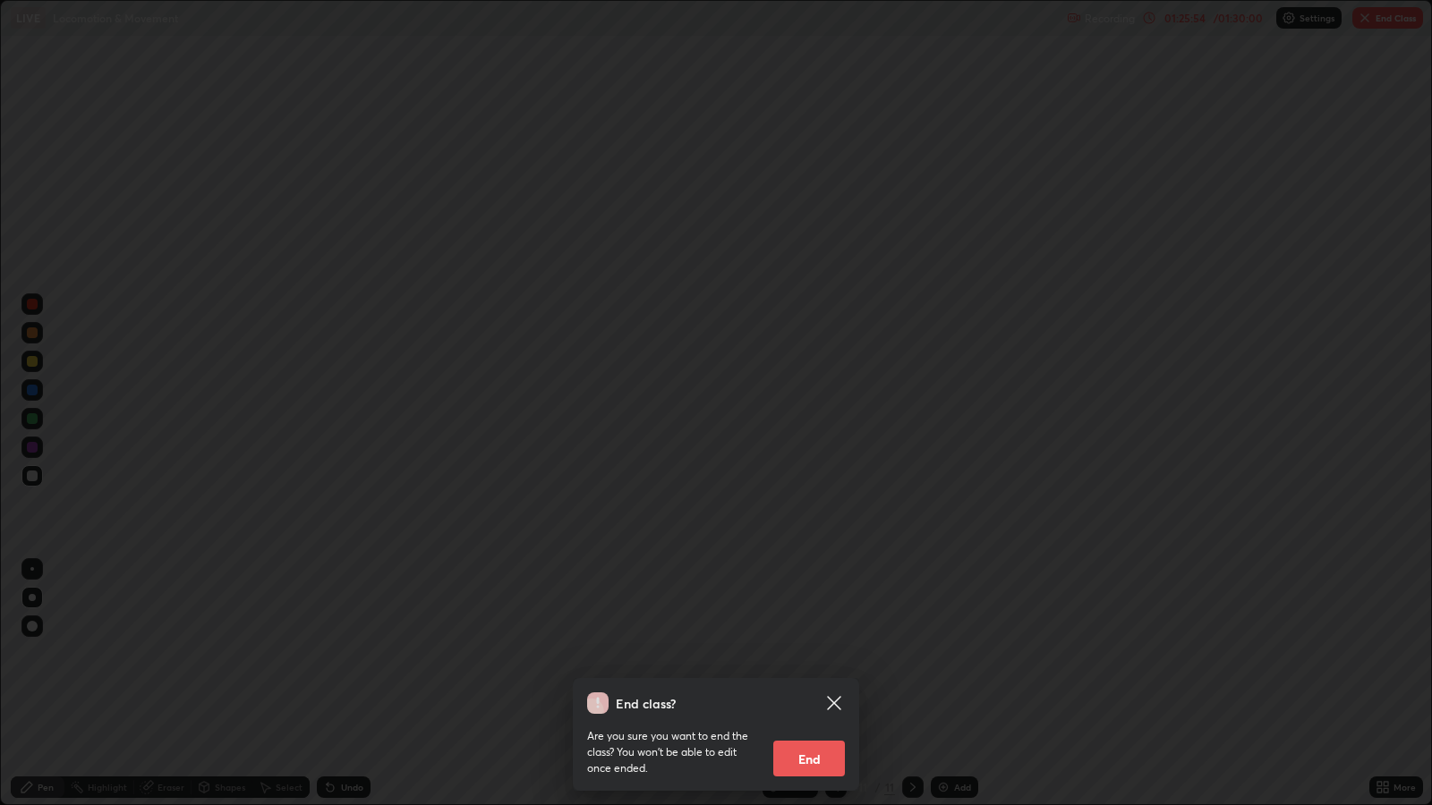
click at [810, 654] on button "End" at bounding box center [809, 759] width 72 height 36
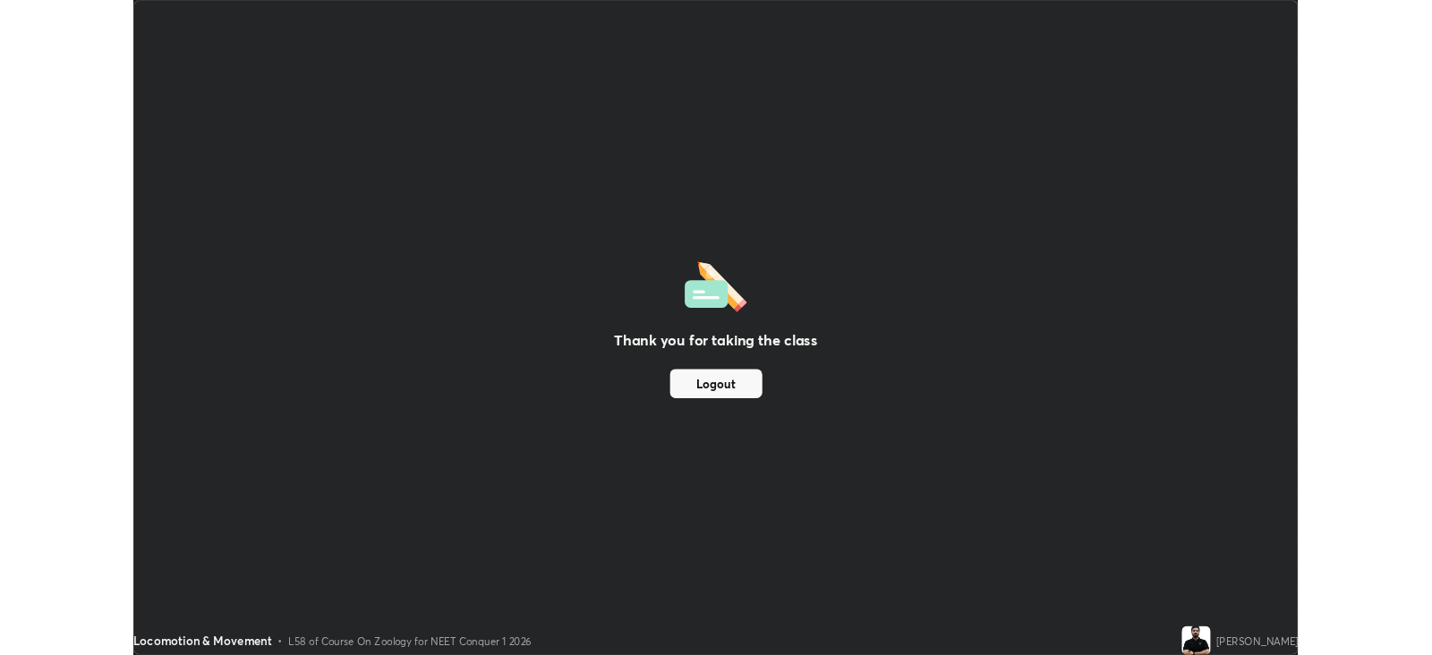
scroll to position [88843, 88065]
